Goal: Information Seeking & Learning: Find specific fact

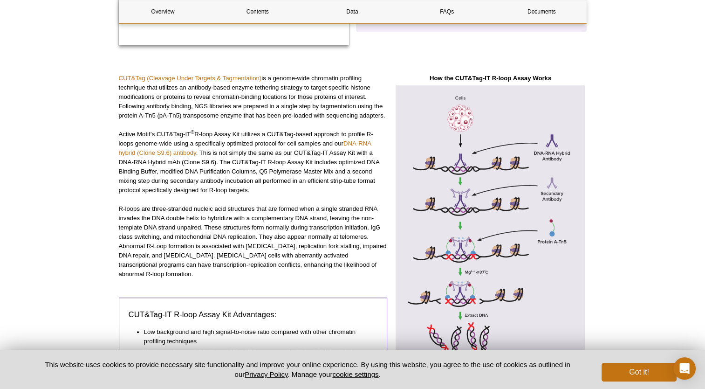
scroll to position [266, 0]
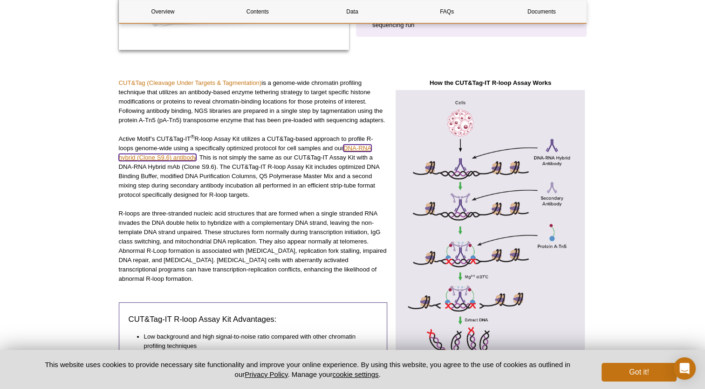
click at [177, 157] on link "DNA-RNA hybrid (Clone S9.6) antibody" at bounding box center [245, 152] width 253 height 16
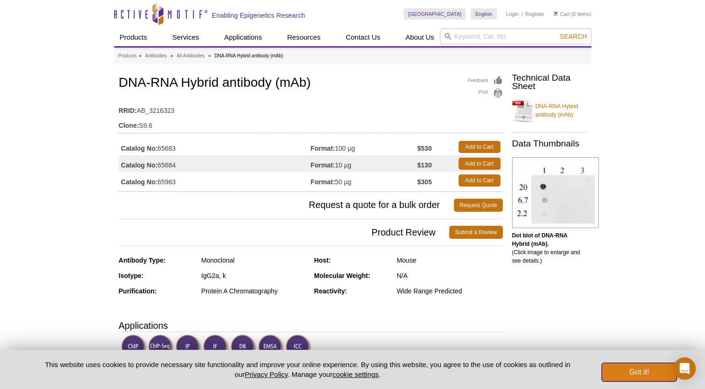
click at [657, 367] on button "Got it!" at bounding box center [638, 371] width 75 height 19
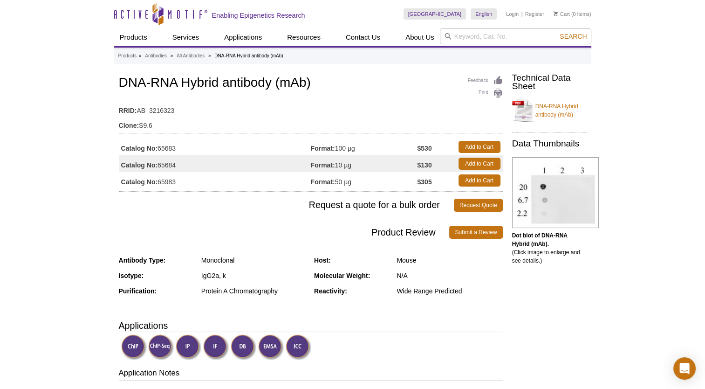
drag, startPoint x: 121, startPoint y: 81, endPoint x: 271, endPoint y: 84, distance: 149.6
click at [271, 84] on h1 "DNA-RNA Hybrid antibody (mAb)" at bounding box center [311, 83] width 384 height 16
drag, startPoint x: 271, startPoint y: 84, endPoint x: 258, endPoint y: 85, distance: 13.1
copy h1 "DNA-RNA Hybrid antibody"
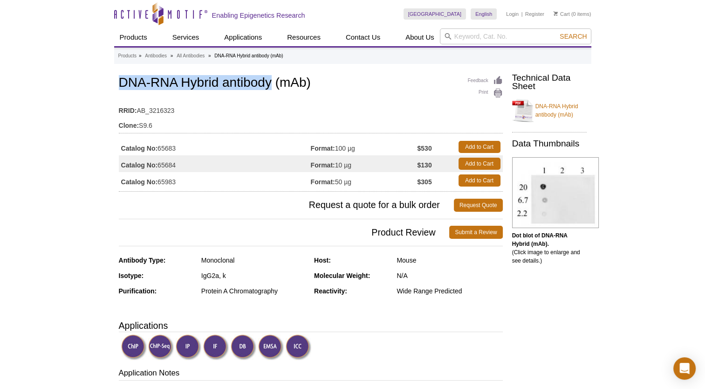
drag, startPoint x: 180, startPoint y: 167, endPoint x: 158, endPoint y: 164, distance: 21.6
click at [158, 164] on td "Catalog No: 65684" at bounding box center [215, 163] width 192 height 17
drag, startPoint x: 158, startPoint y: 164, endPoint x: 170, endPoint y: 164, distance: 11.7
copy td "65684"
